Goal: Information Seeking & Learning: Learn about a topic

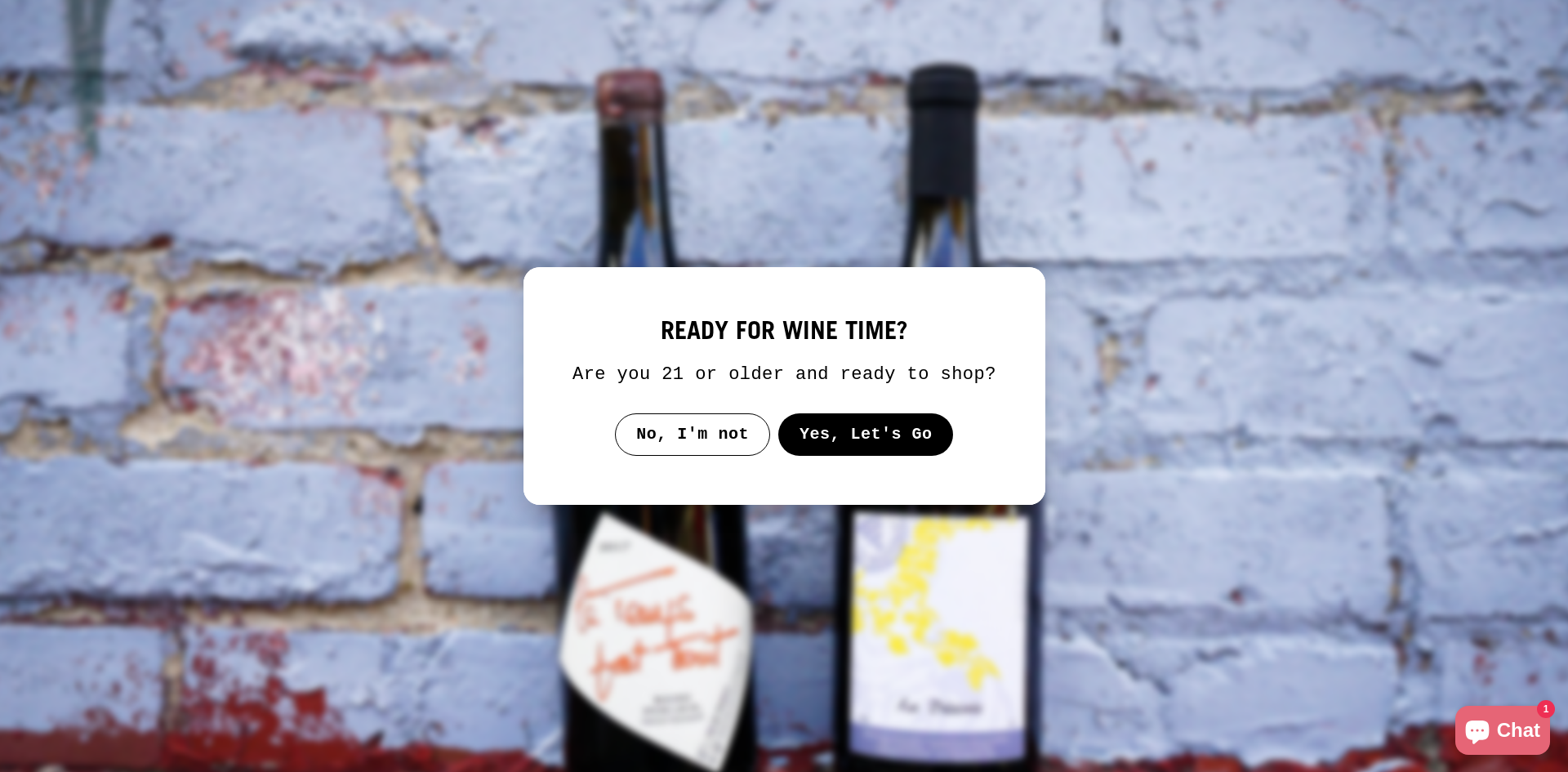
click at [816, 436] on button "Yes, Let's Go" at bounding box center [865, 434] width 176 height 43
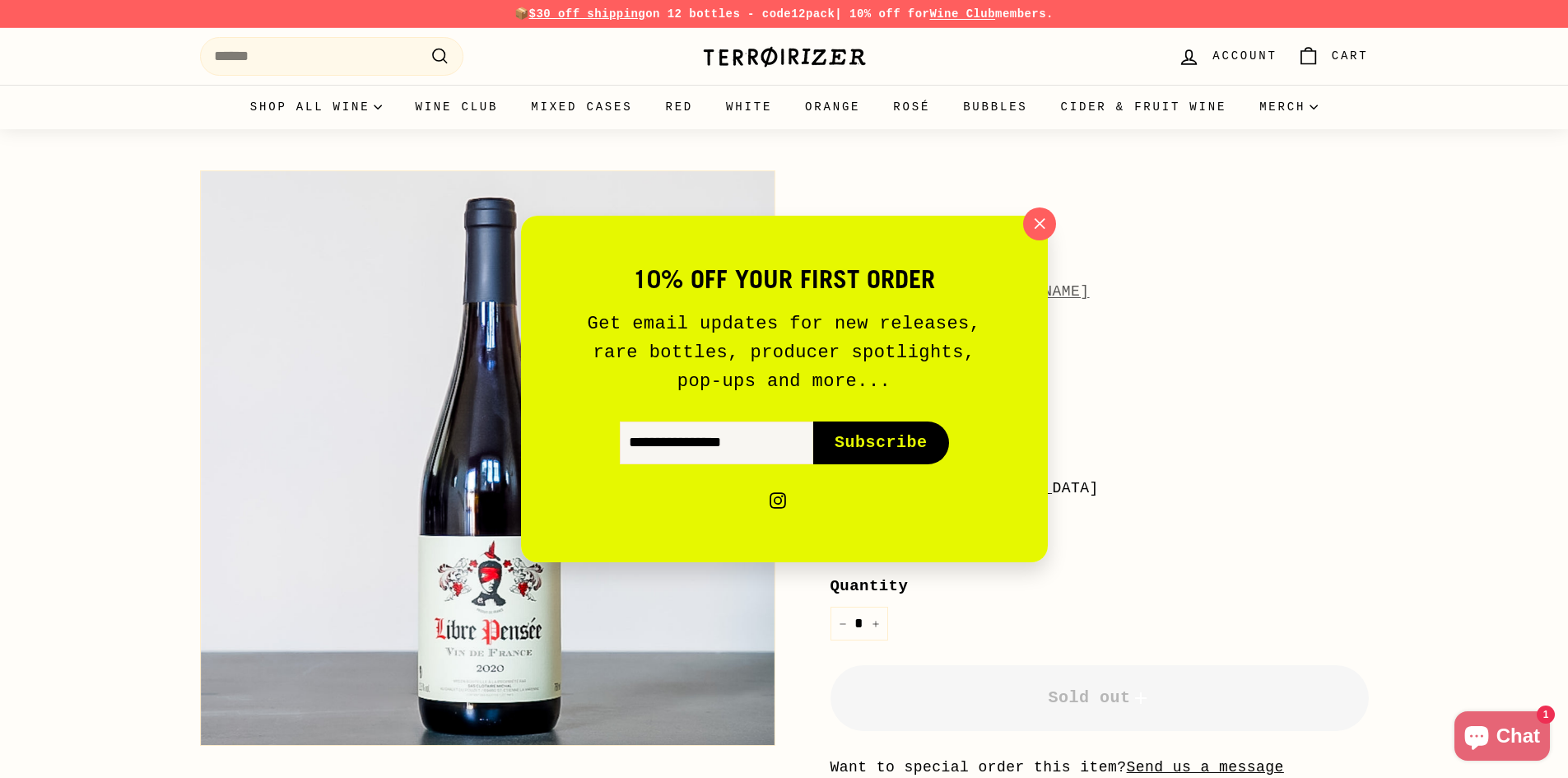
click at [1041, 229] on icon "button" at bounding box center [1040, 224] width 23 height 23
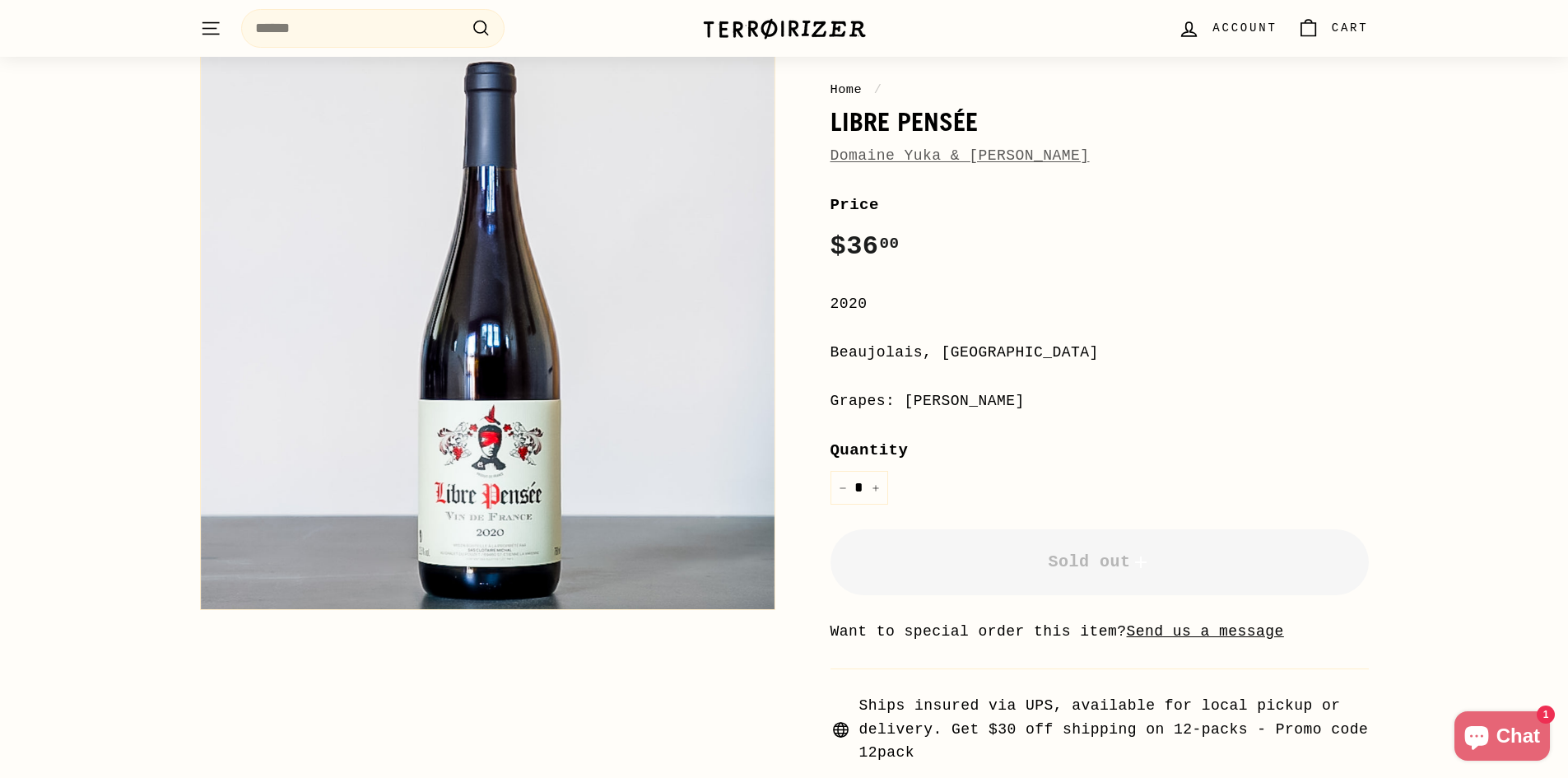
scroll to position [165, 0]
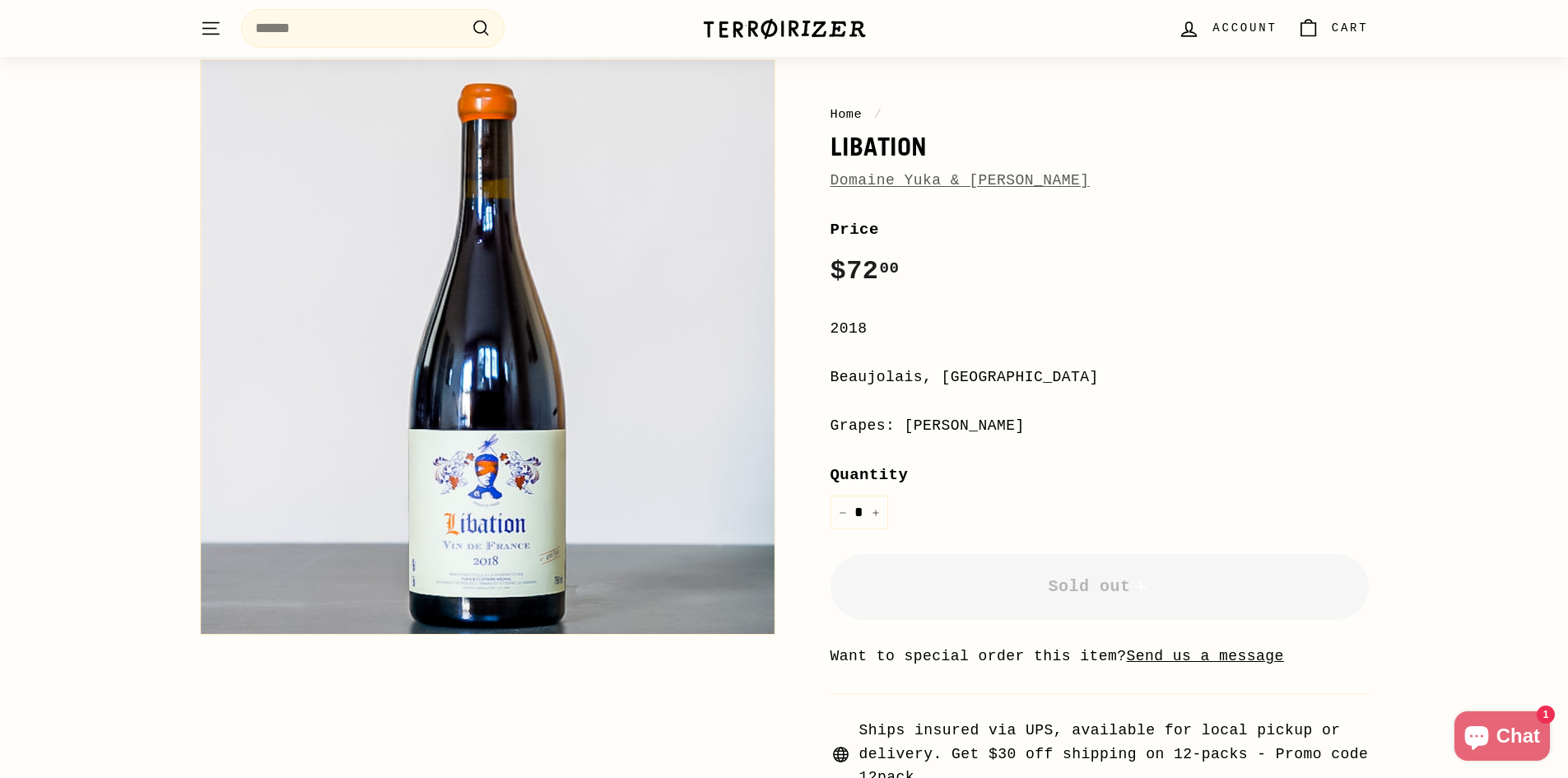
scroll to position [82, 0]
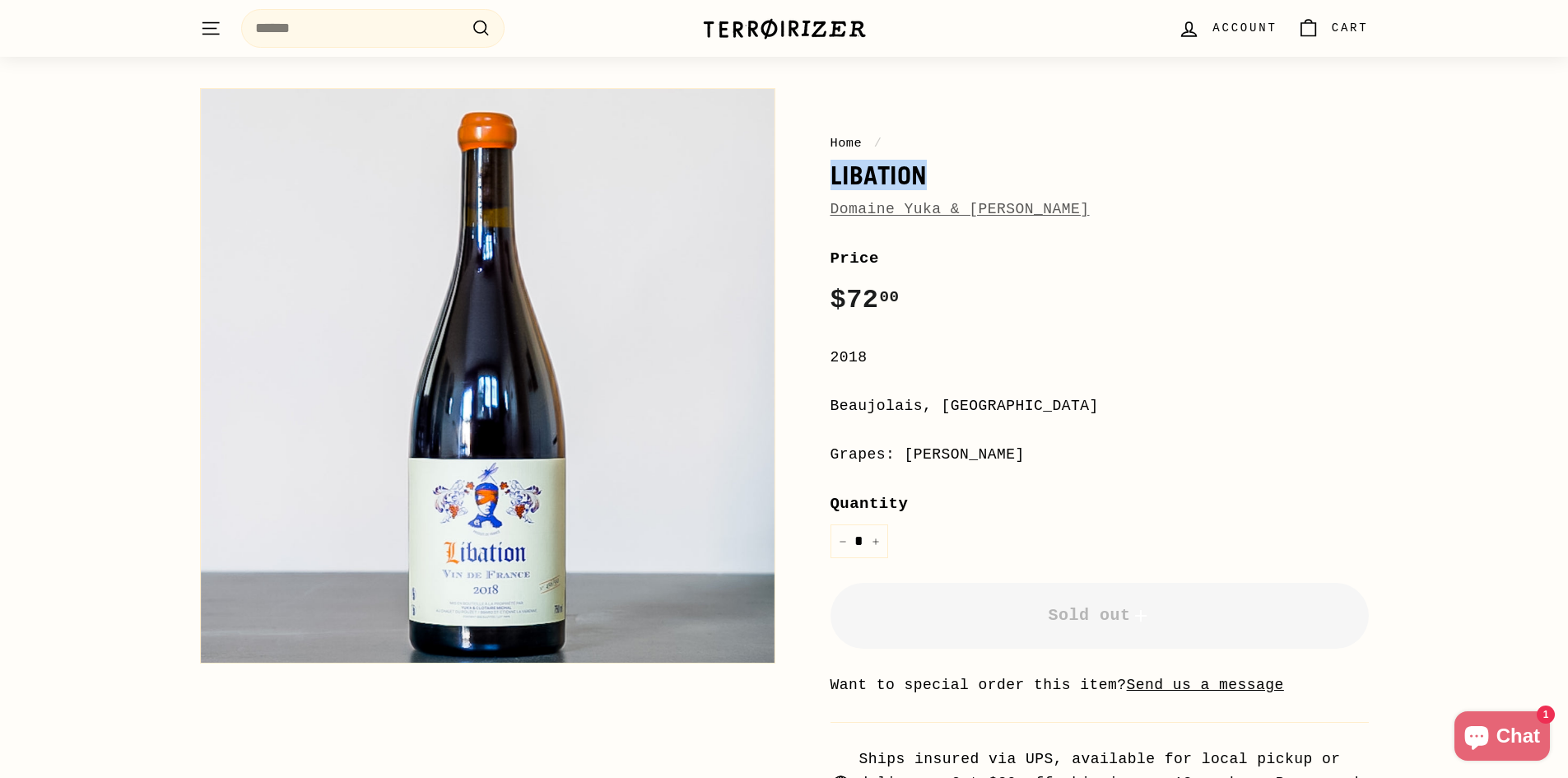
drag, startPoint x: 938, startPoint y: 182, endPoint x: 822, endPoint y: 189, distance: 116.2
click at [822, 189] on div "Home / Libation Domaine Yuka & [PERSON_NAME] Regular price $72 00 $72.00 / 2018…" at bounding box center [1081, 485] width 576 height 811
copy h1 "Libation"
drag, startPoint x: 949, startPoint y: 453, endPoint x: 902, endPoint y: 462, distance: 47.9
click at [902, 462] on div "Grapes: [PERSON_NAME]" at bounding box center [1100, 455] width 538 height 24
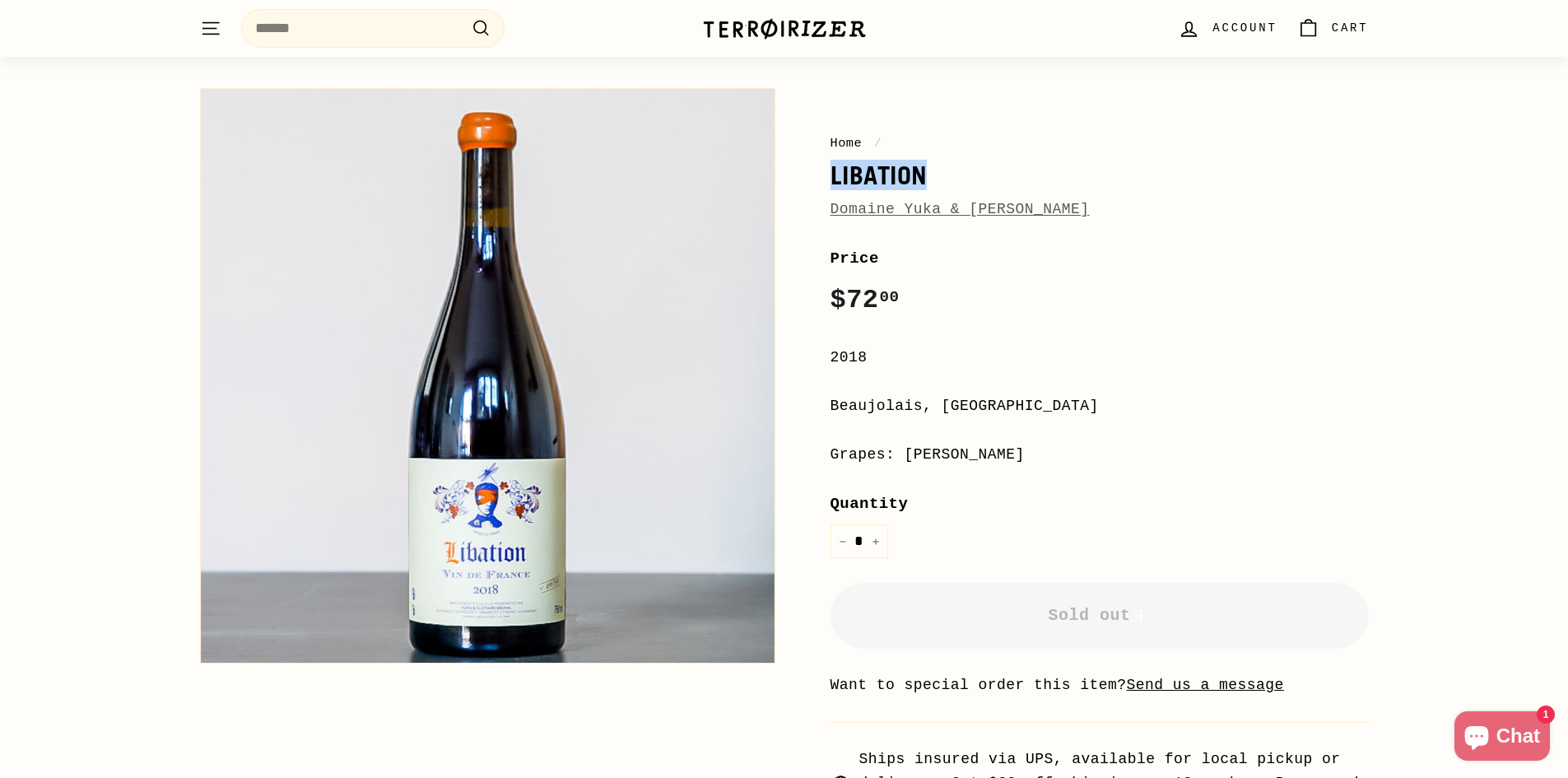
copy div "Gamay"
drag, startPoint x: 913, startPoint y: 295, endPoint x: 829, endPoint y: 304, distance: 84.5
click at [829, 304] on div "Home / Libation Domaine Yuka & [PERSON_NAME] Regular price $72 00 $72.00 / 2018…" at bounding box center [1081, 485] width 576 height 811
copy span "$72 00"
